Goal: Find specific page/section: Find specific page/section

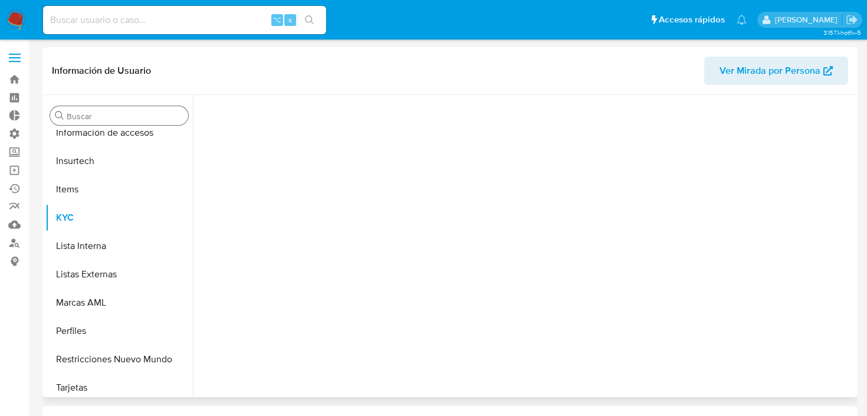
scroll to position [527, 0]
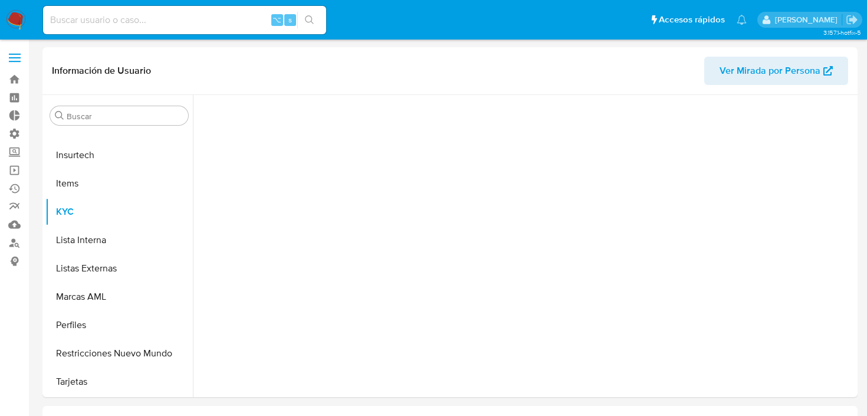
click at [11, 63] on label at bounding box center [14, 57] width 29 height 25
click at [0, 0] on input "checkbox" at bounding box center [0, 0] width 0 height 0
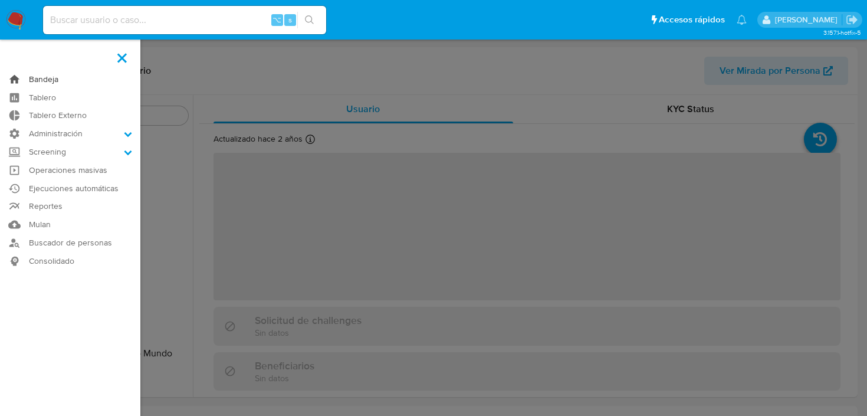
click at [14, 81] on link "Bandeja" at bounding box center [70, 79] width 140 height 18
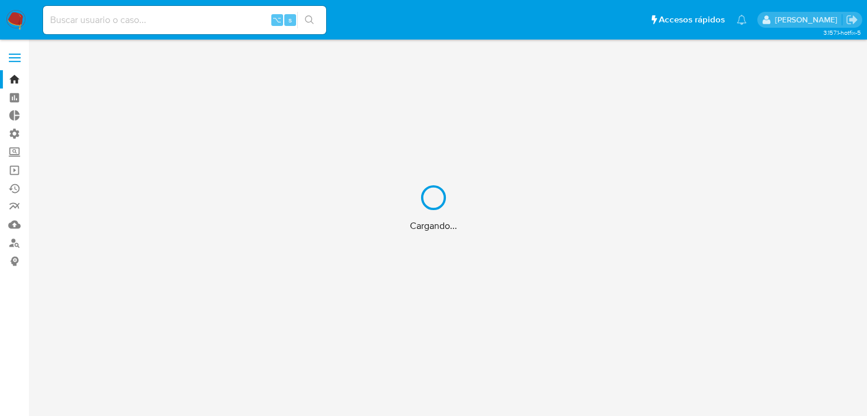
click at [14, 61] on div "Cargando..." at bounding box center [433, 208] width 867 height 416
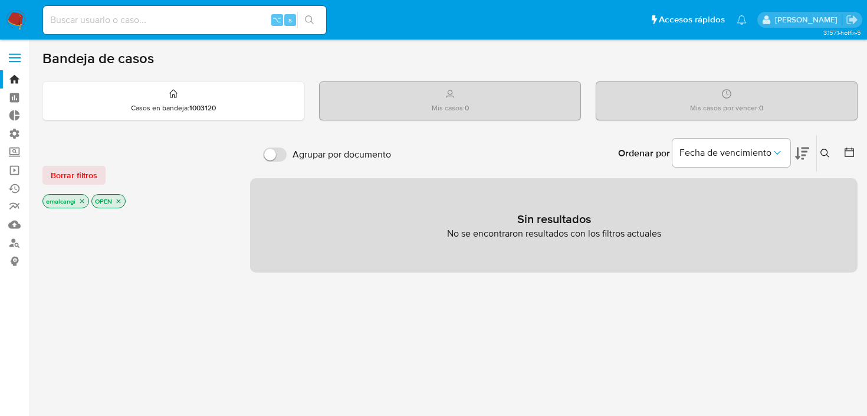
click at [13, 61] on span at bounding box center [15, 62] width 12 height 2
click at [0, 0] on input "checkbox" at bounding box center [0, 0] width 0 height 0
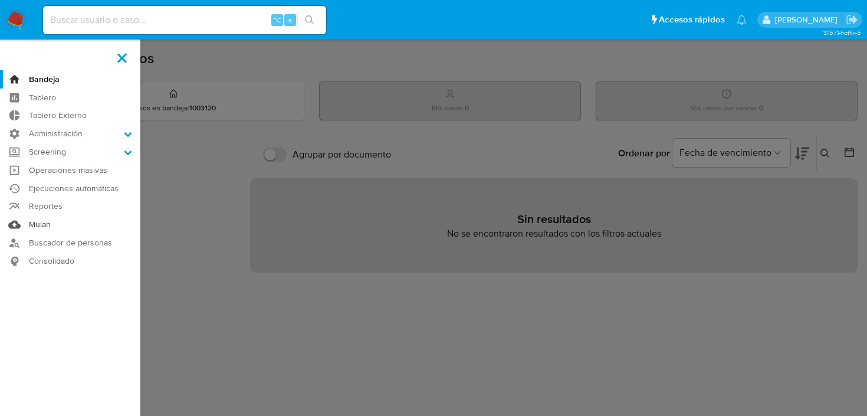
click at [46, 221] on link "Mulan" at bounding box center [70, 224] width 140 height 18
